Goal: Communication & Community: Answer question/provide support

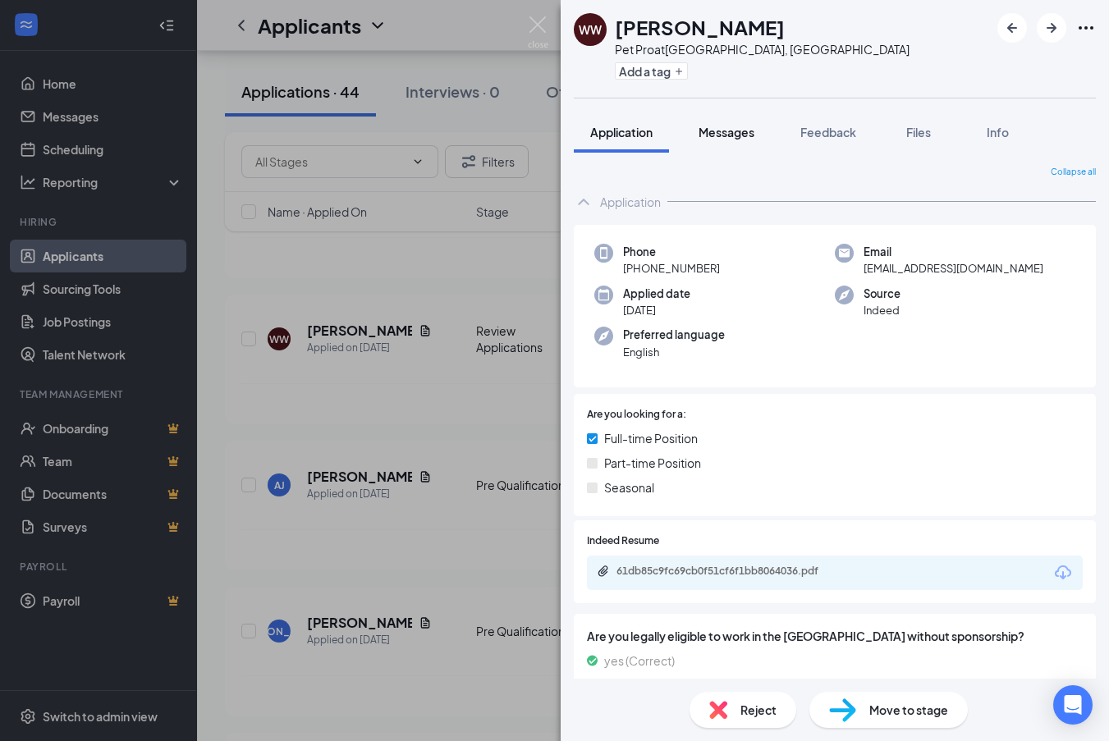
click at [721, 141] on button "Messages" at bounding box center [726, 132] width 89 height 41
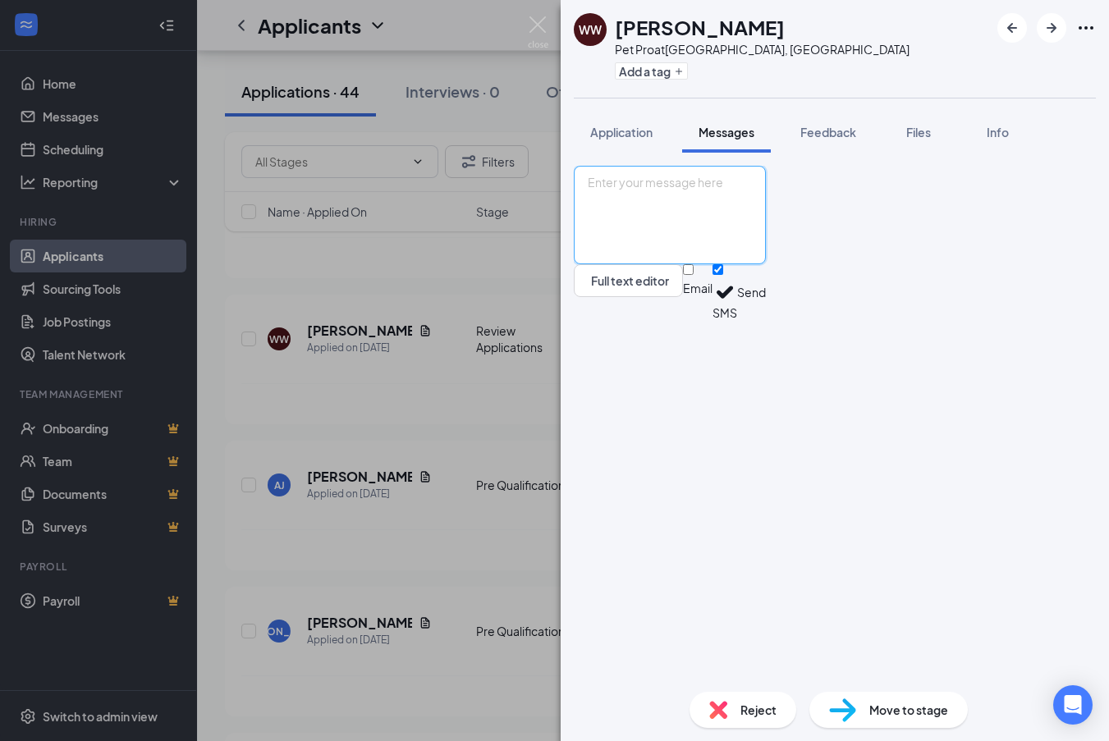
click at [766, 264] on textarea at bounding box center [670, 215] width 192 height 98
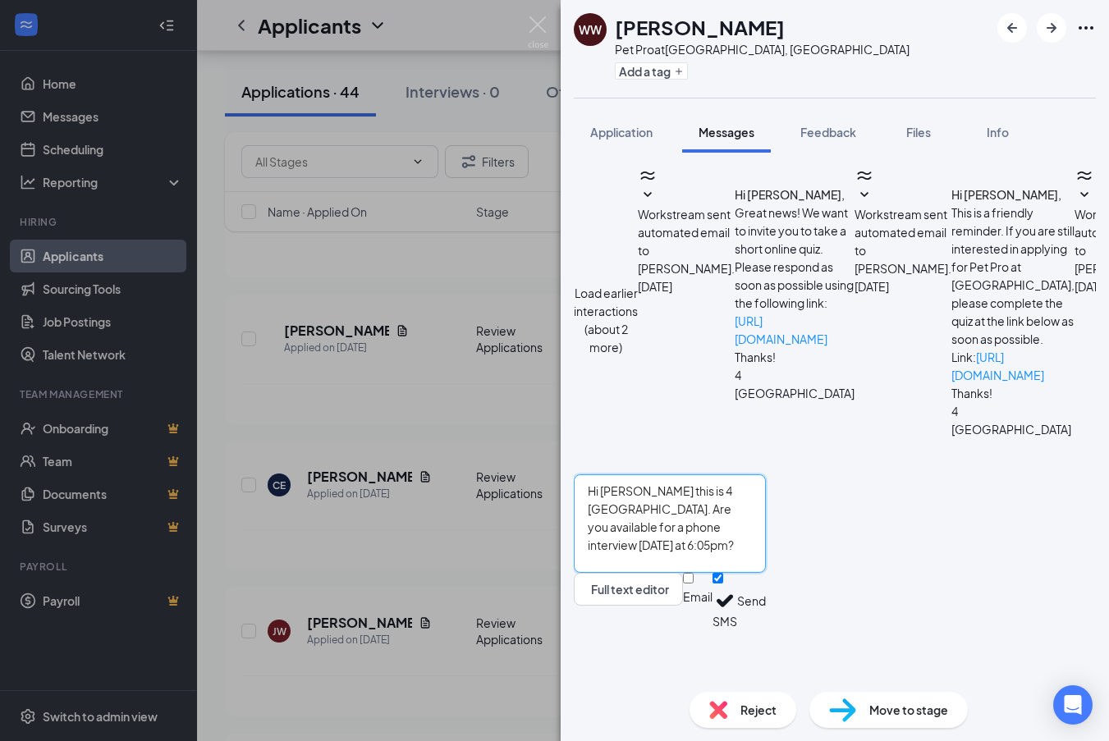
type textarea "Hi [PERSON_NAME] this is 4 [GEOGRAPHIC_DATA]. Are you available for a phone int…"
click at [766, 629] on button "Send" at bounding box center [751, 601] width 29 height 57
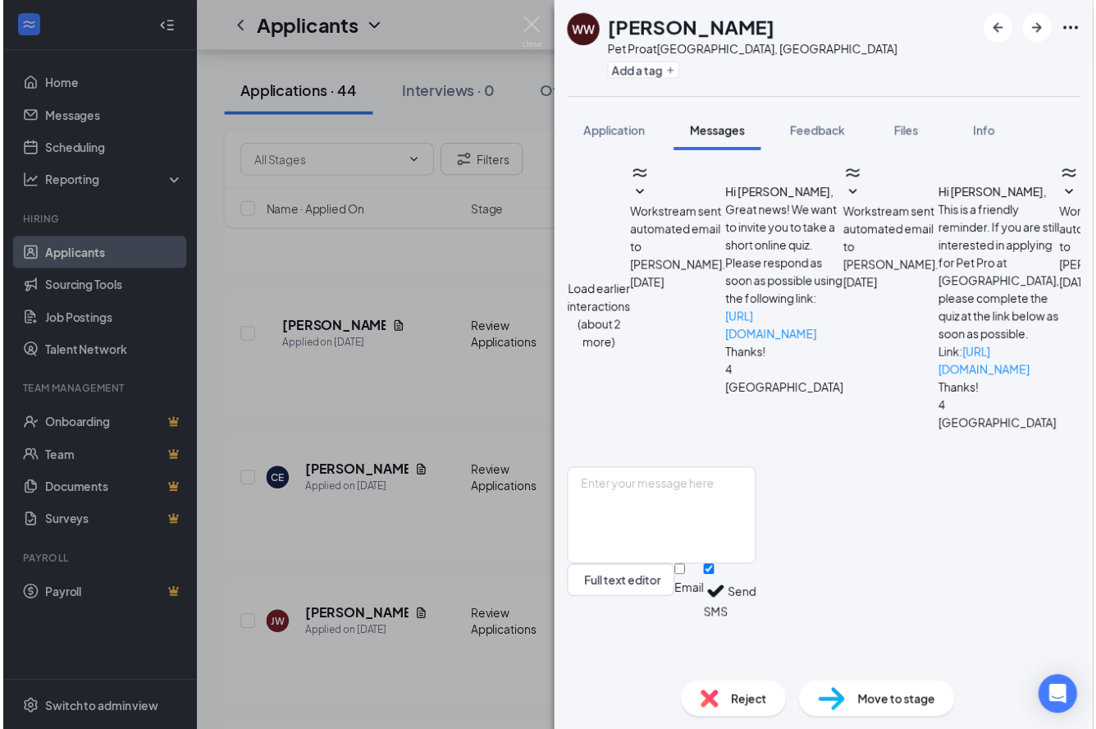
scroll to position [389, 0]
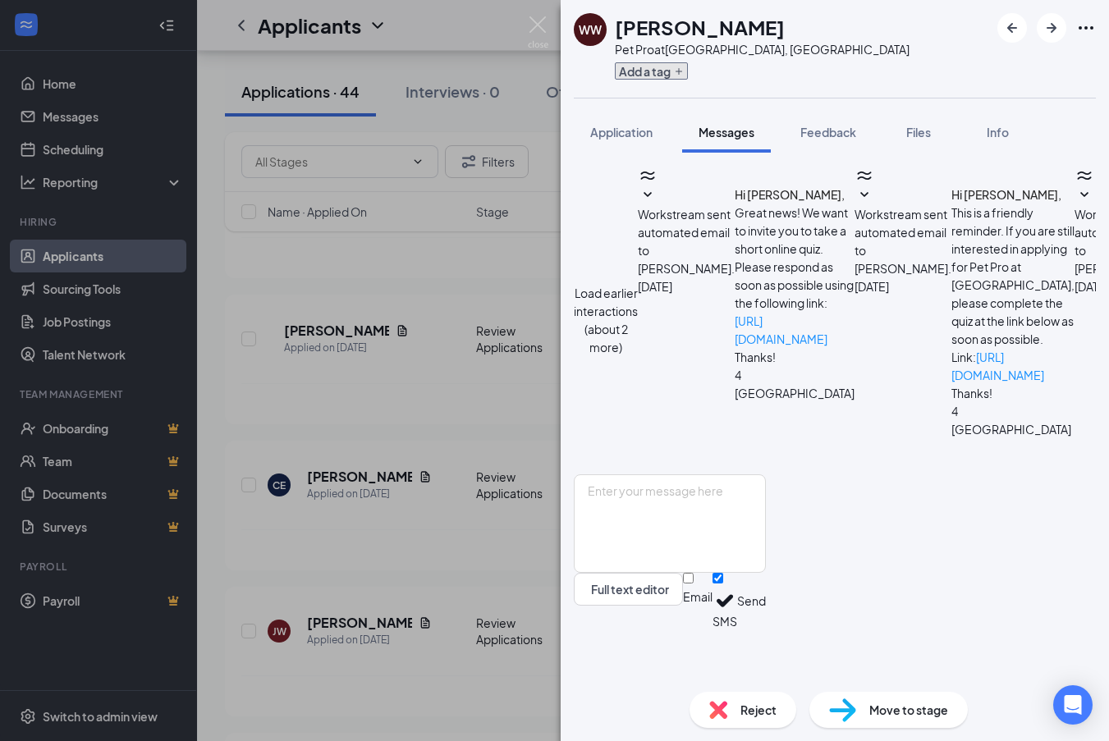
click at [641, 68] on button "Add a tag" at bounding box center [651, 70] width 73 height 17
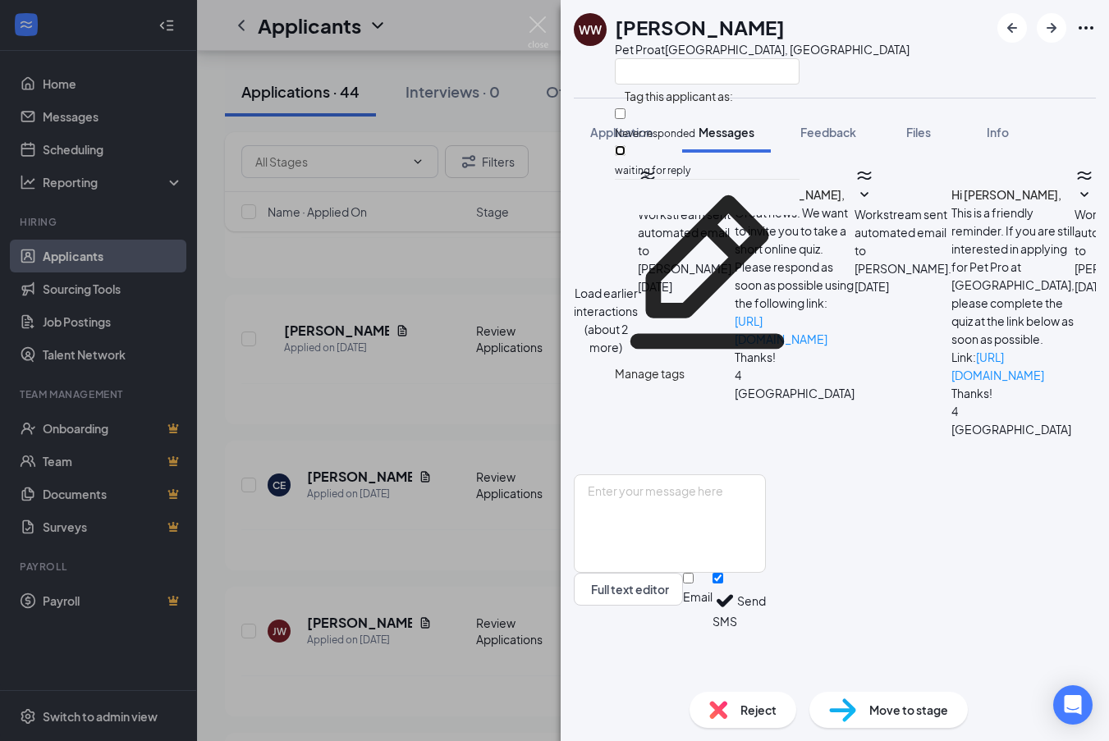
click at [625, 145] on input "waiting for reply" at bounding box center [620, 150] width 11 height 11
checkbox input "true"
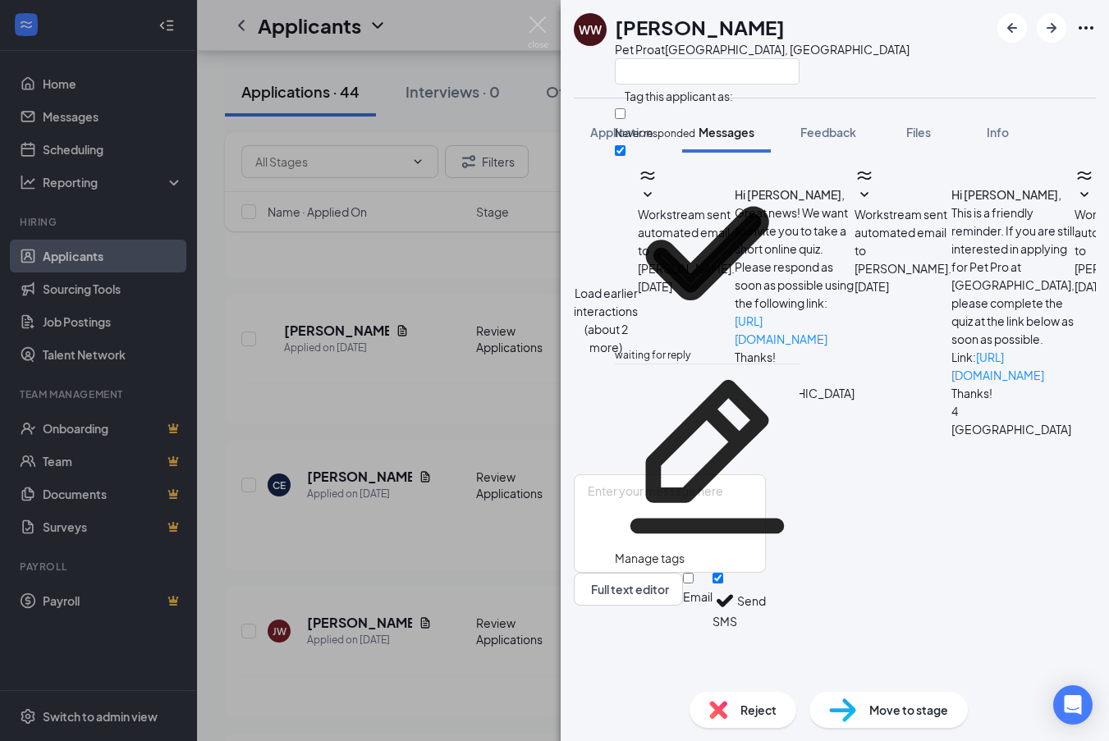
click at [840, 55] on div "WW [PERSON_NAME] Pet Pro at [GEOGRAPHIC_DATA], [GEOGRAPHIC_DATA]" at bounding box center [834, 49] width 548 height 98
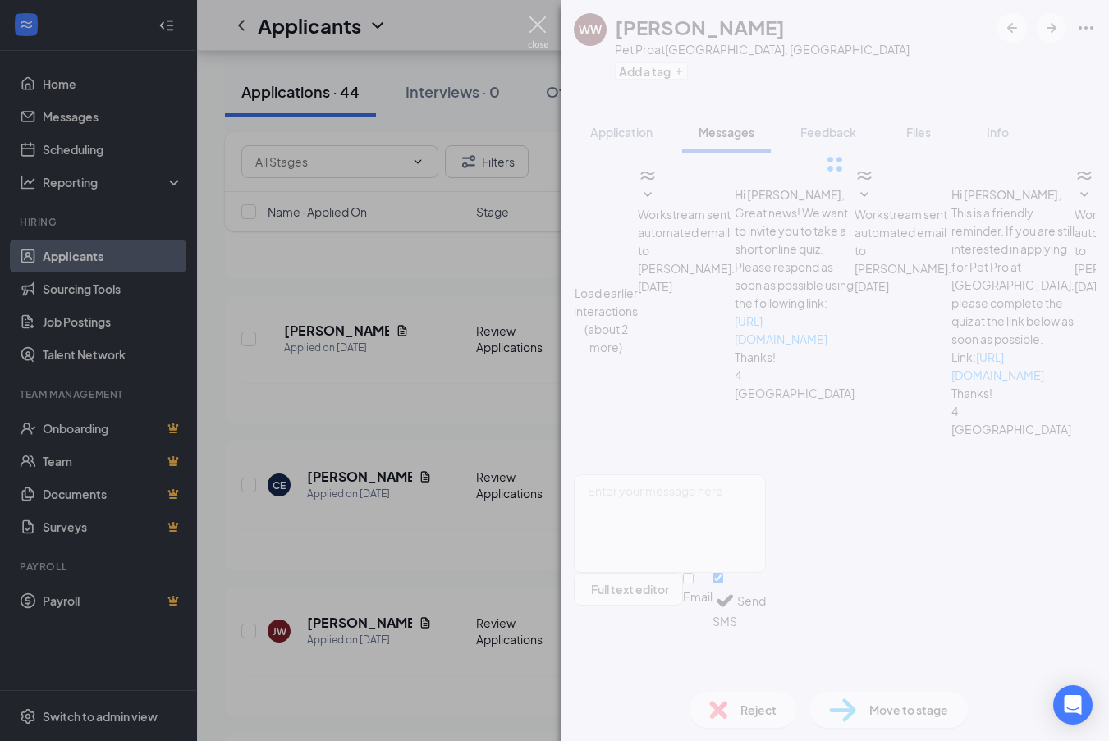
click at [539, 22] on img at bounding box center [538, 32] width 21 height 32
